Goal: Book appointment/travel/reservation

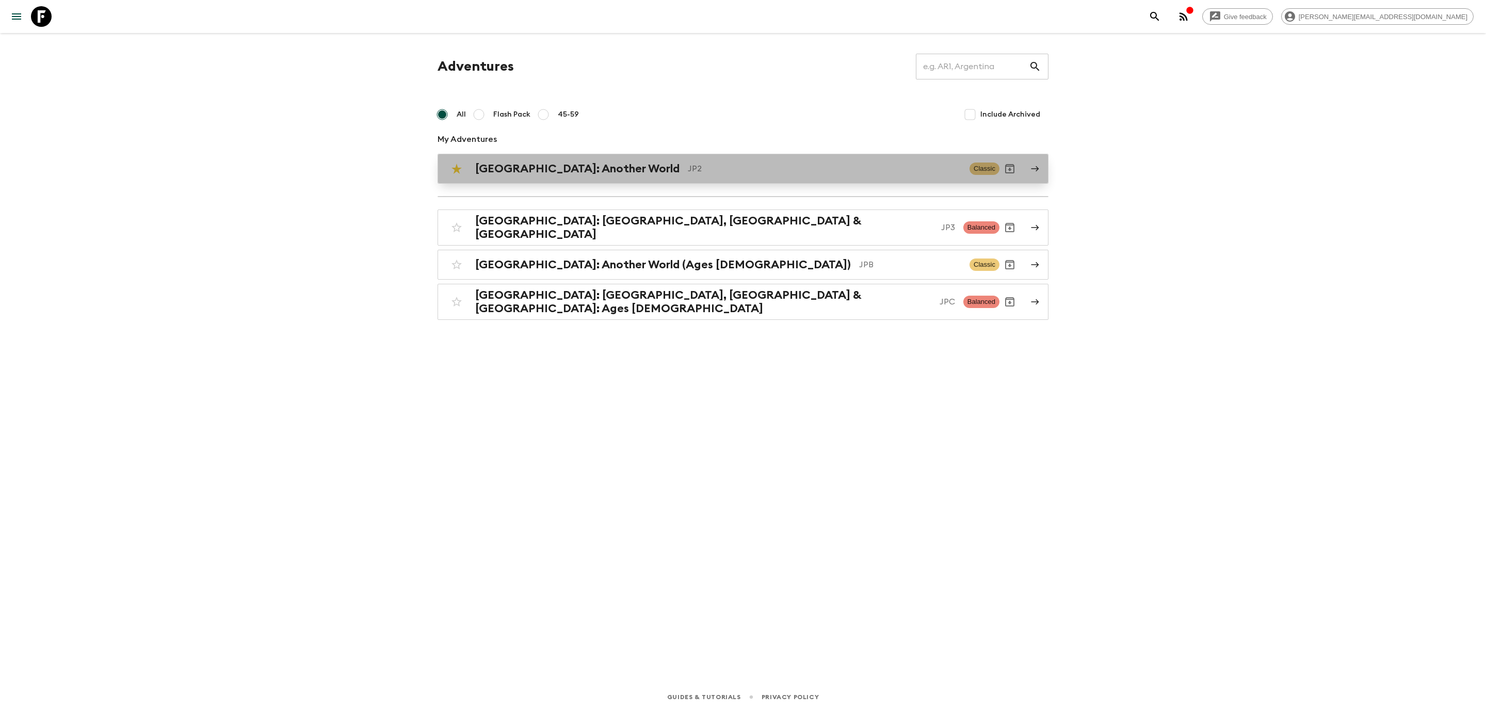
click at [598, 171] on div "[GEOGRAPHIC_DATA]: Another World JP2" at bounding box center [718, 168] width 486 height 13
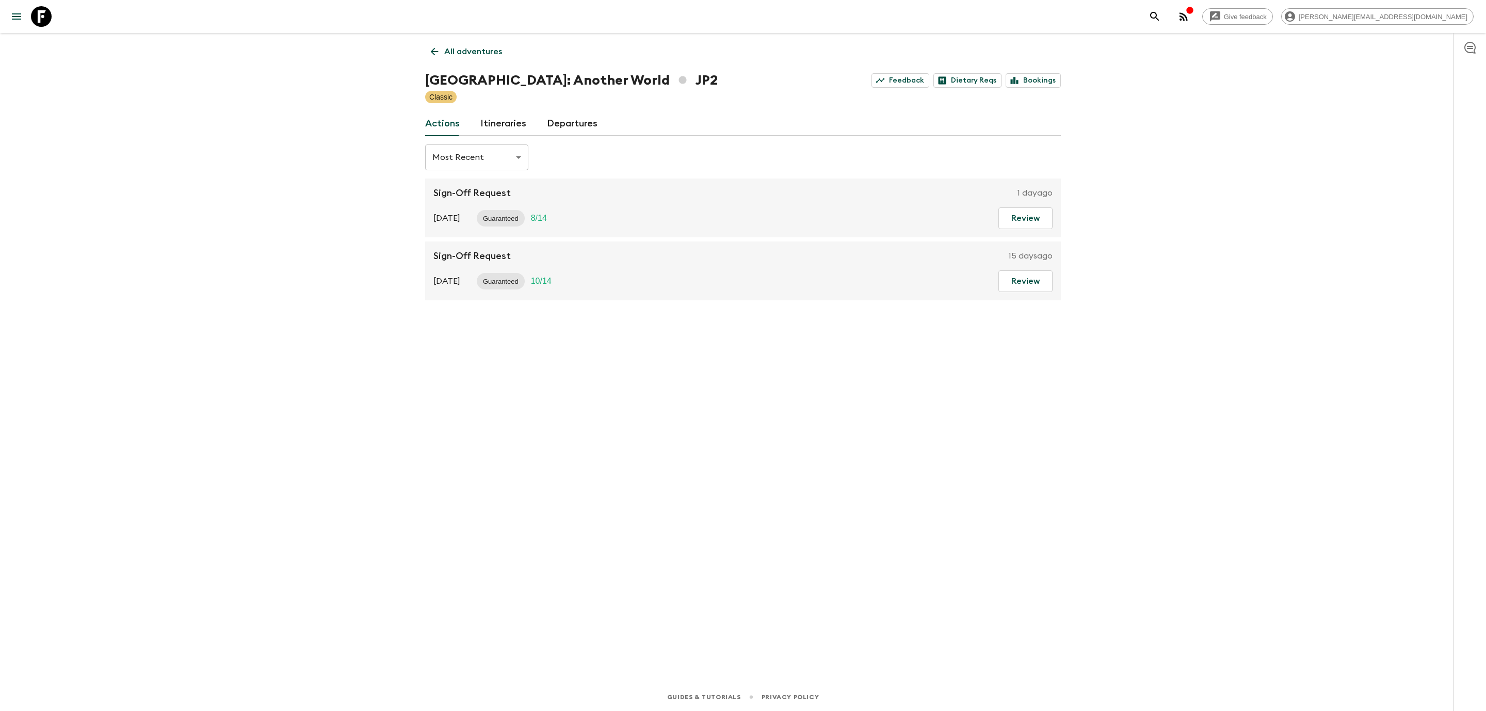
click at [571, 126] on link "Departures" at bounding box center [572, 123] width 51 height 25
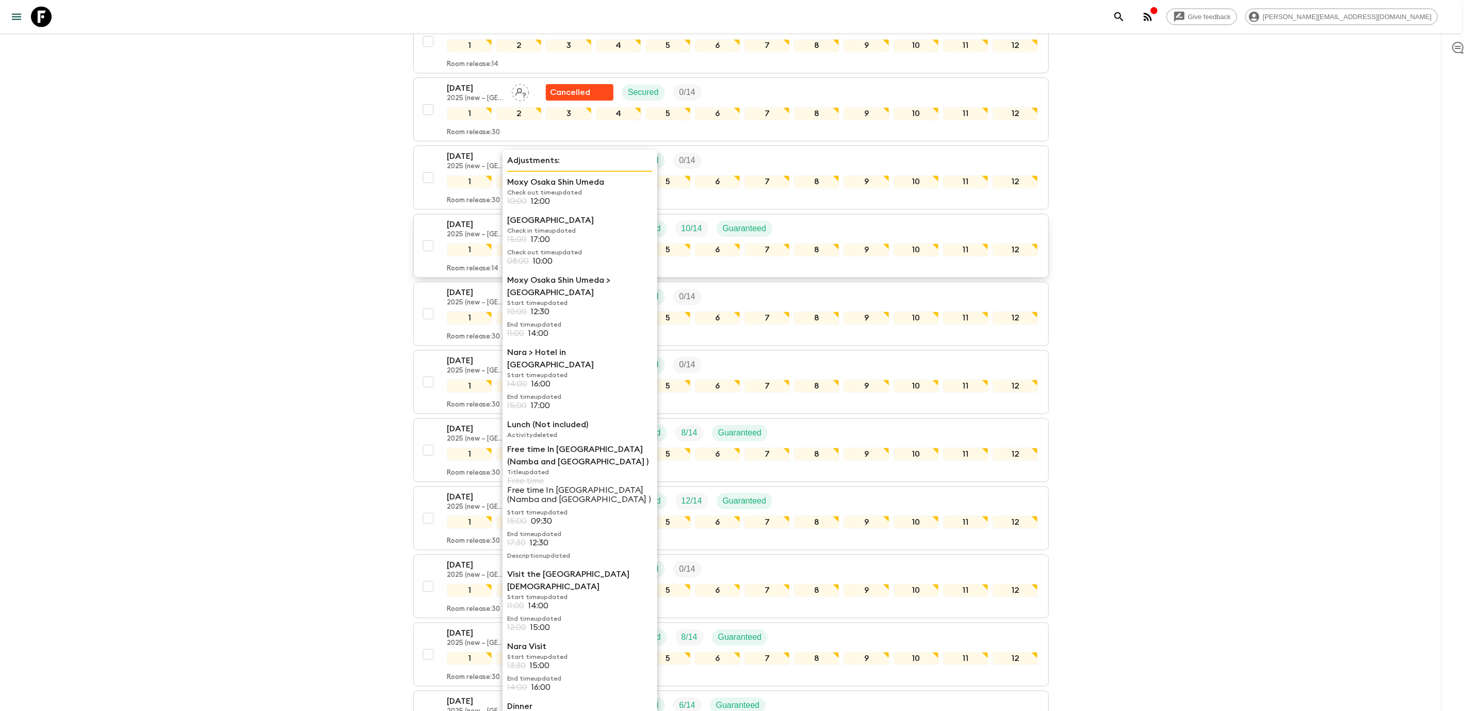
scroll to position [1427, 0]
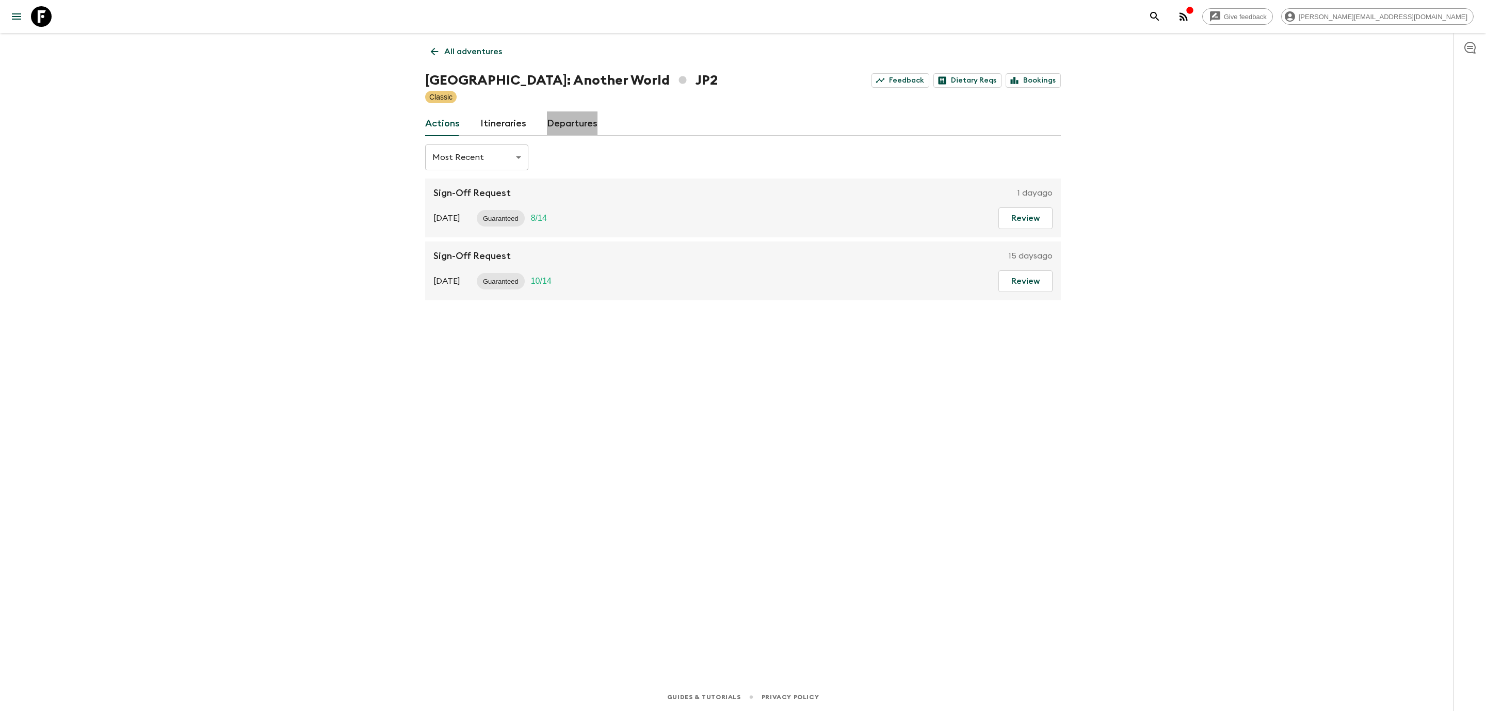
click at [565, 131] on link "Departures" at bounding box center [572, 123] width 51 height 25
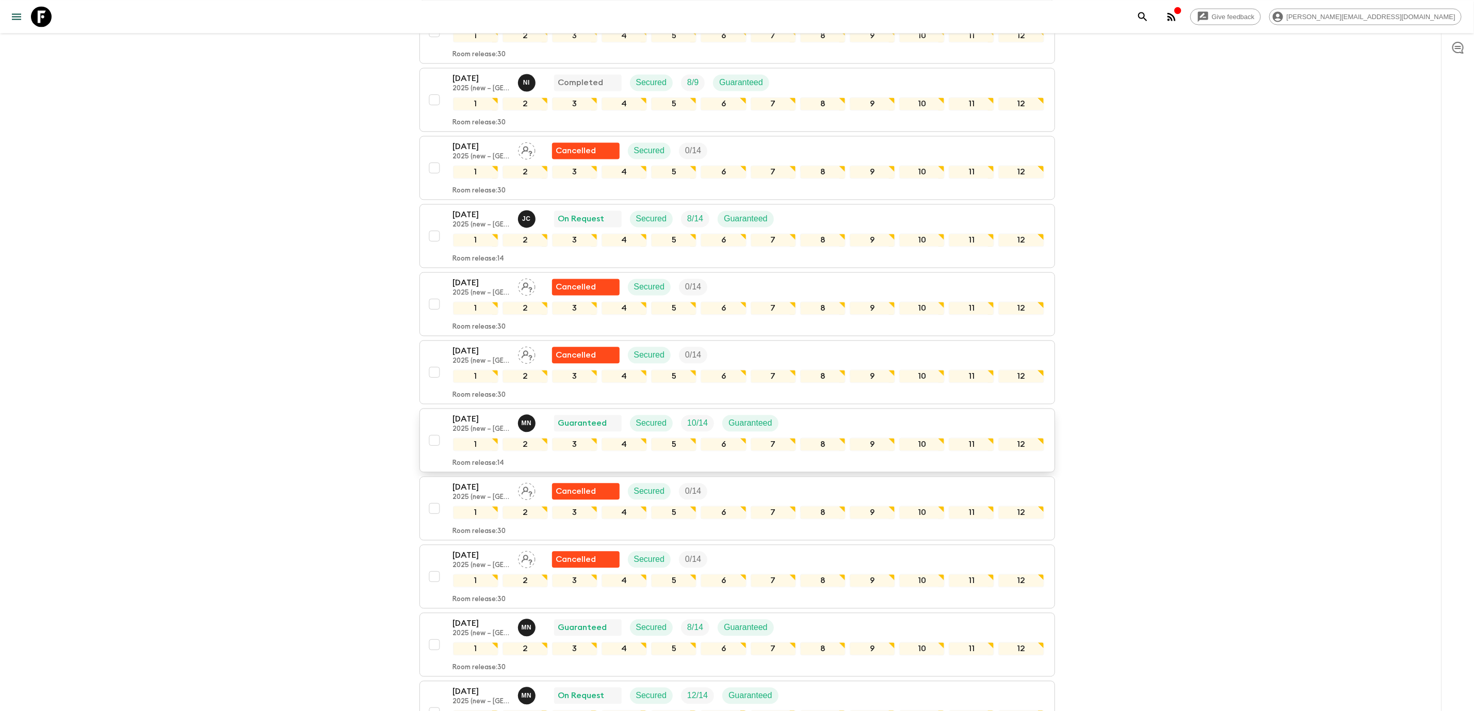
scroll to position [1418, 0]
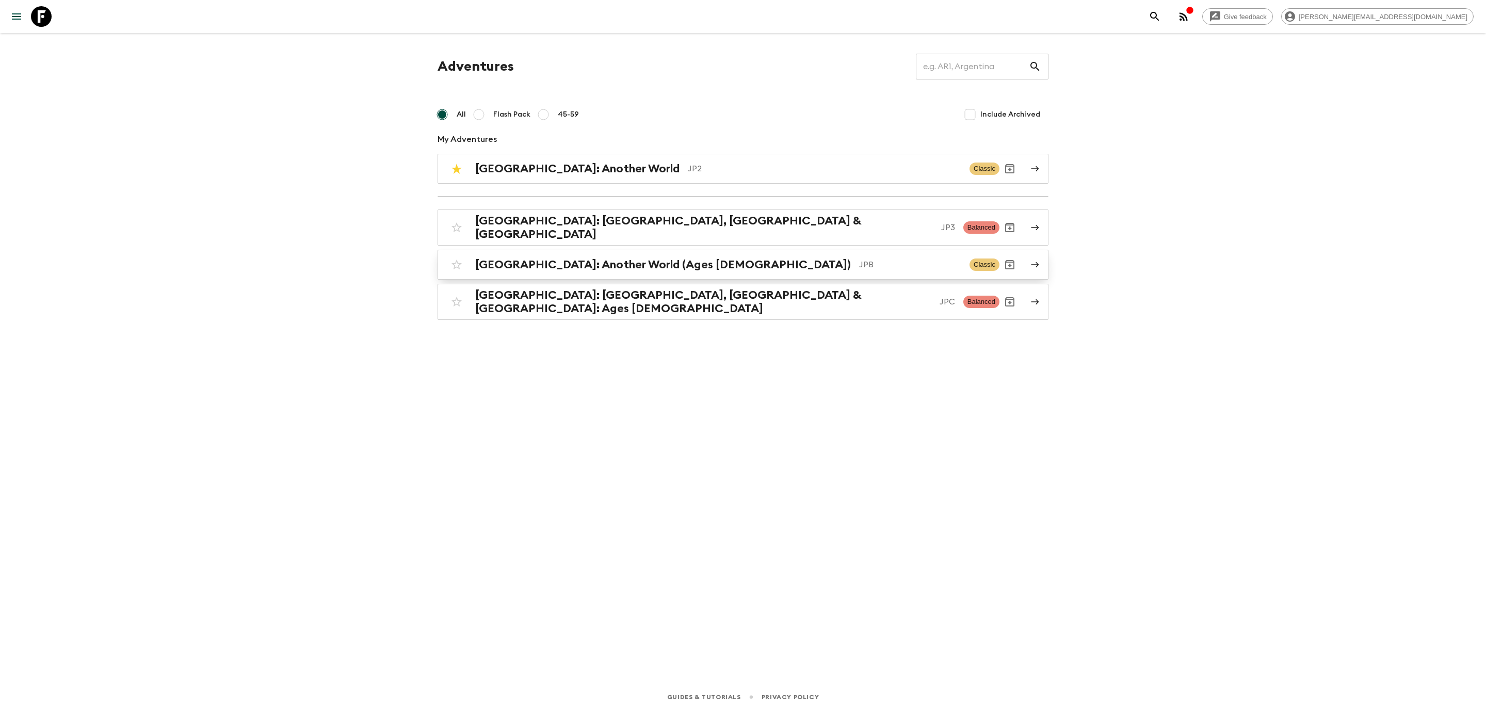
click at [557, 265] on h2 "[GEOGRAPHIC_DATA]: Another World (Ages [DEMOGRAPHIC_DATA])" at bounding box center [663, 264] width 376 height 13
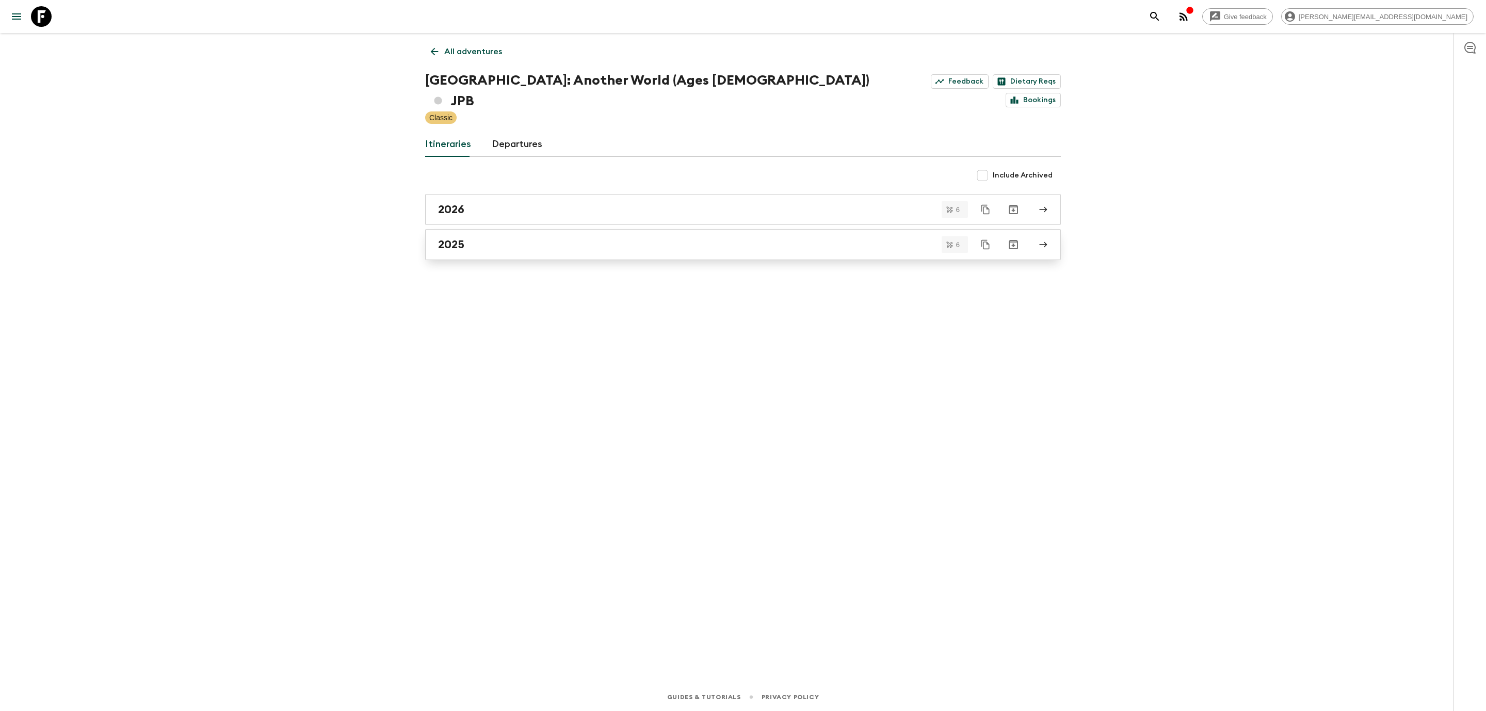
click at [485, 238] on div "2025" at bounding box center [733, 244] width 590 height 13
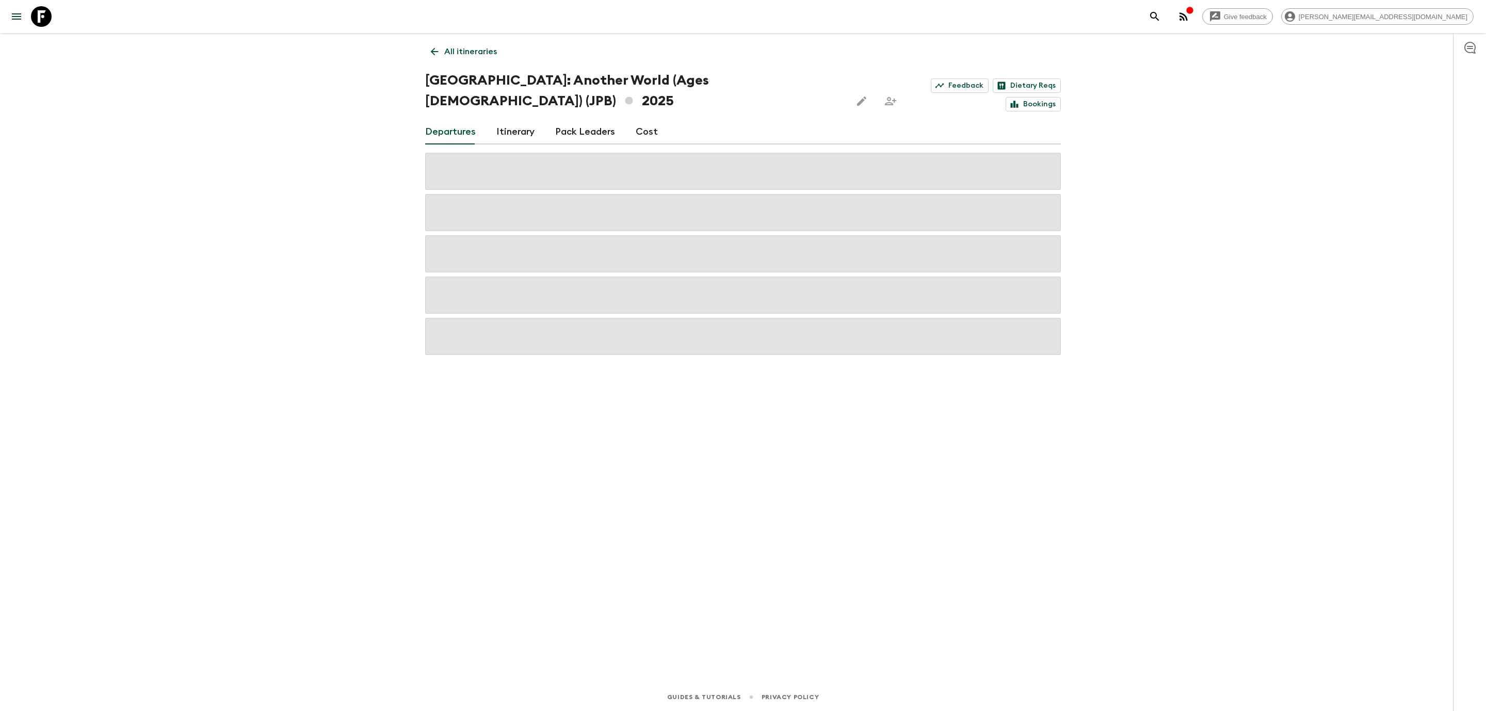
click at [641, 120] on link "Cost" at bounding box center [647, 132] width 22 height 25
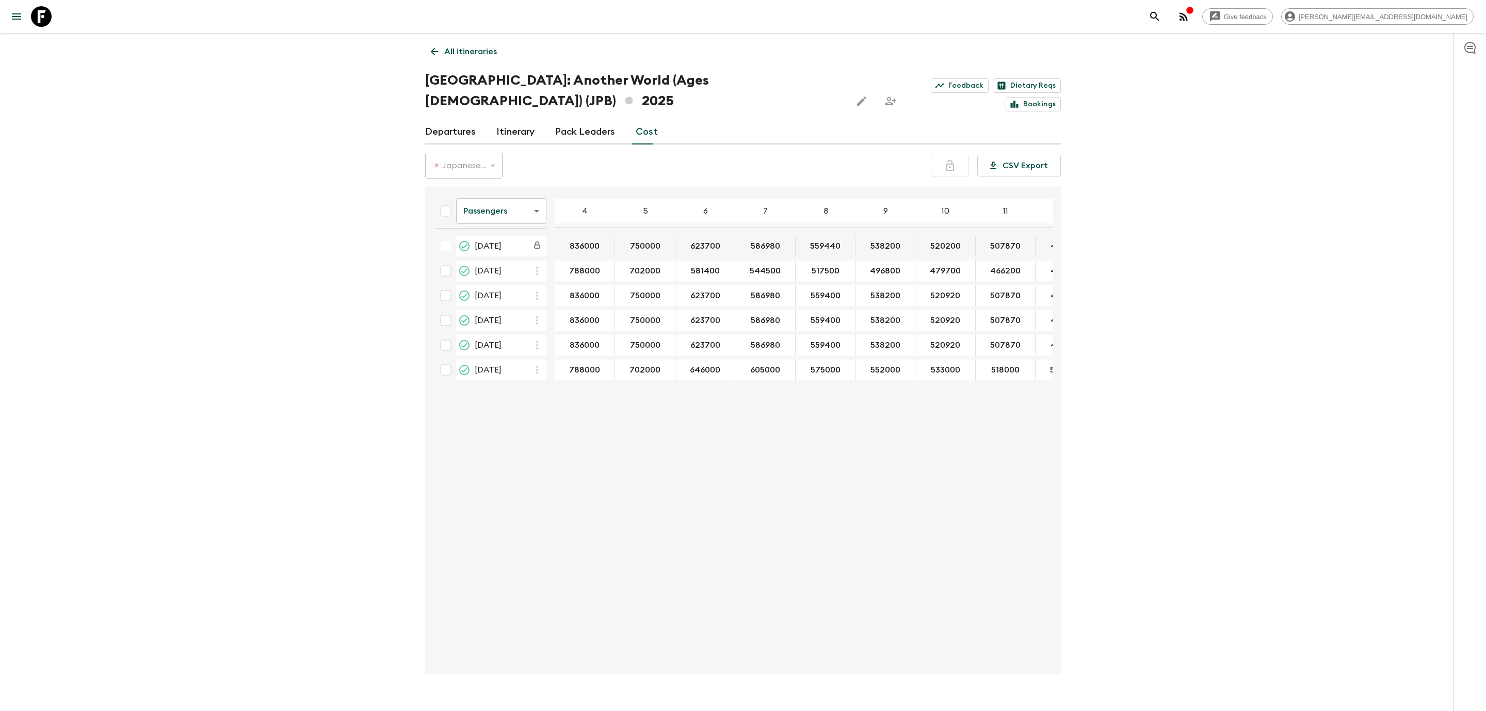
click at [465, 120] on link "Departures" at bounding box center [450, 132] width 51 height 25
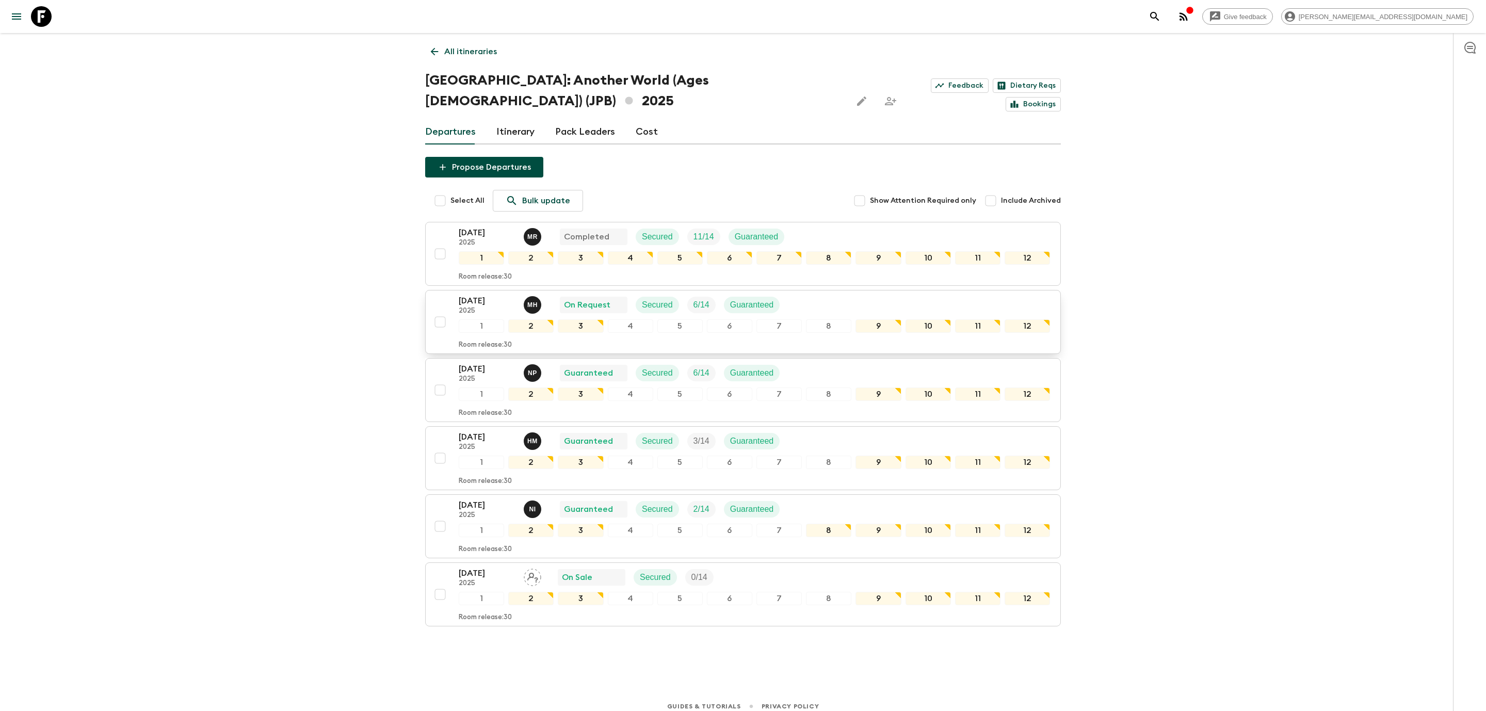
click at [497, 295] on p "[DATE]" at bounding box center [487, 301] width 57 height 12
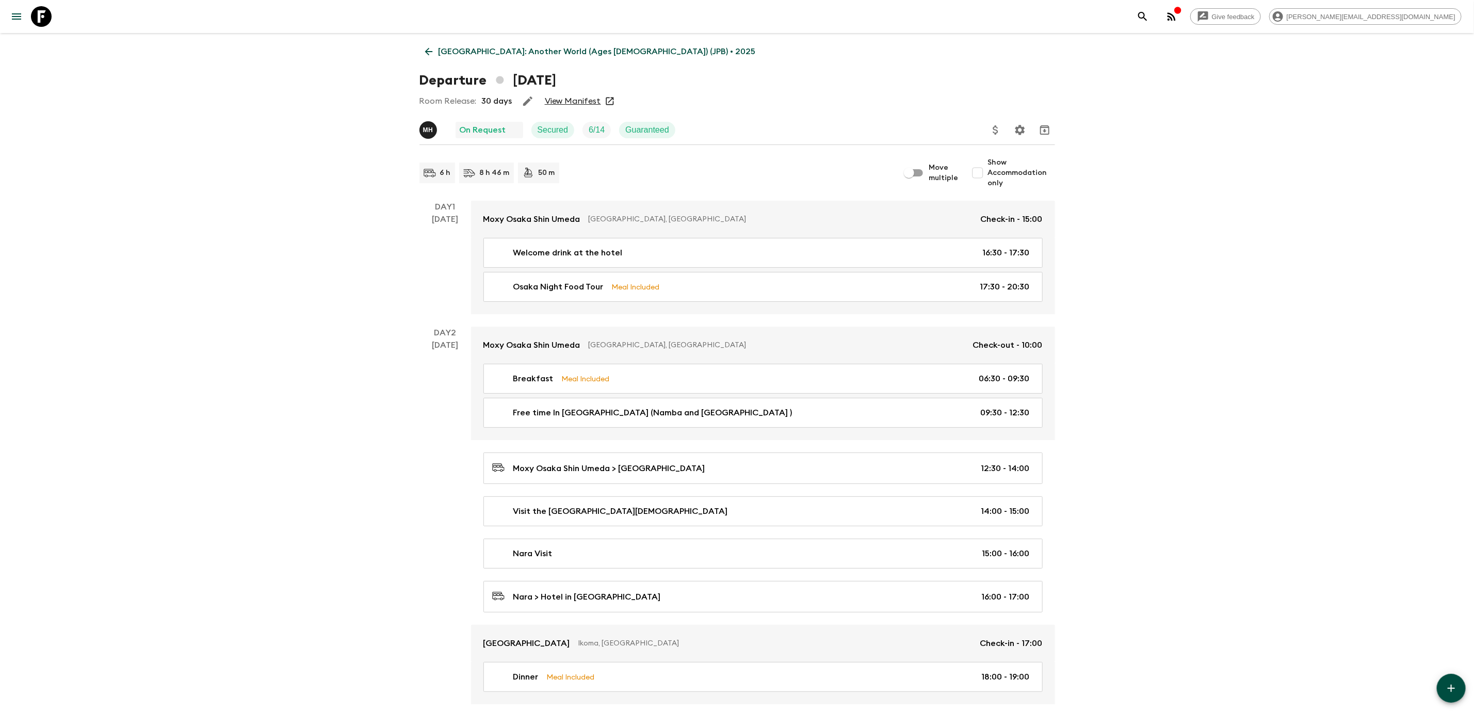
click at [559, 101] on link "View Manifest" at bounding box center [573, 101] width 56 height 10
